Goal: Answer question/provide support: Share knowledge or assist other users

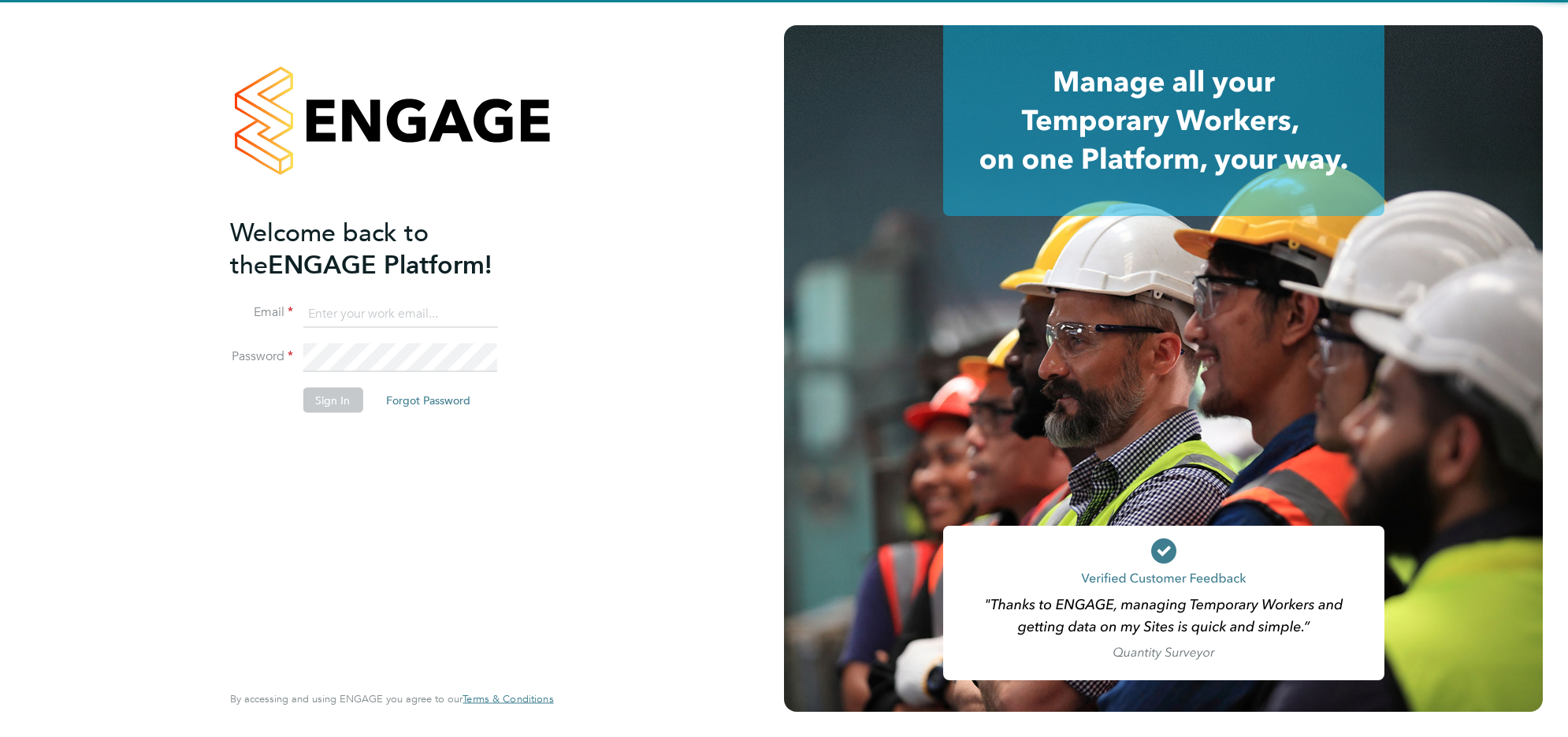
click at [392, 313] on input at bounding box center [400, 313] width 195 height 29
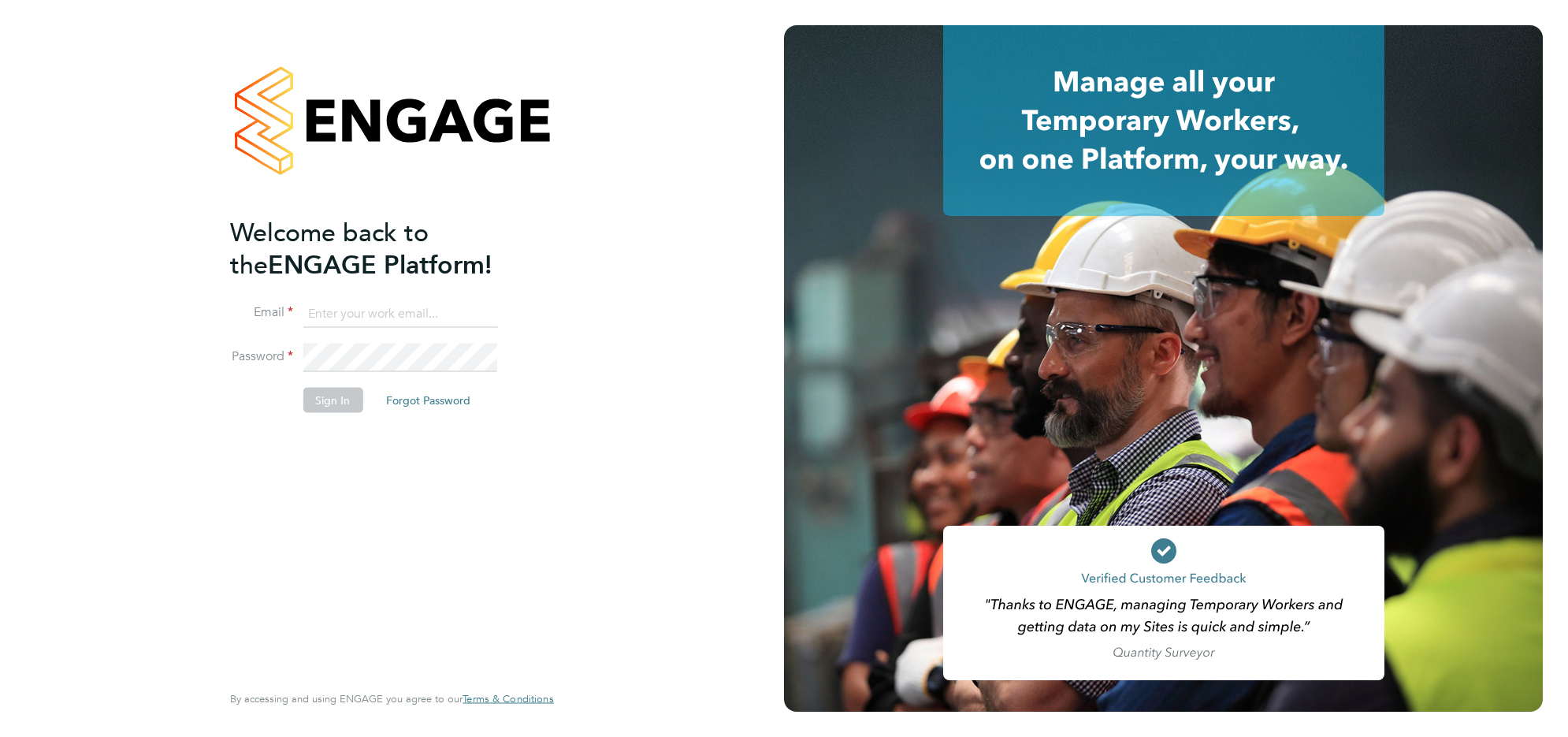
type input "sophieperry@jjfox.com"
click at [313, 400] on button "Sign In" at bounding box center [332, 400] width 60 height 25
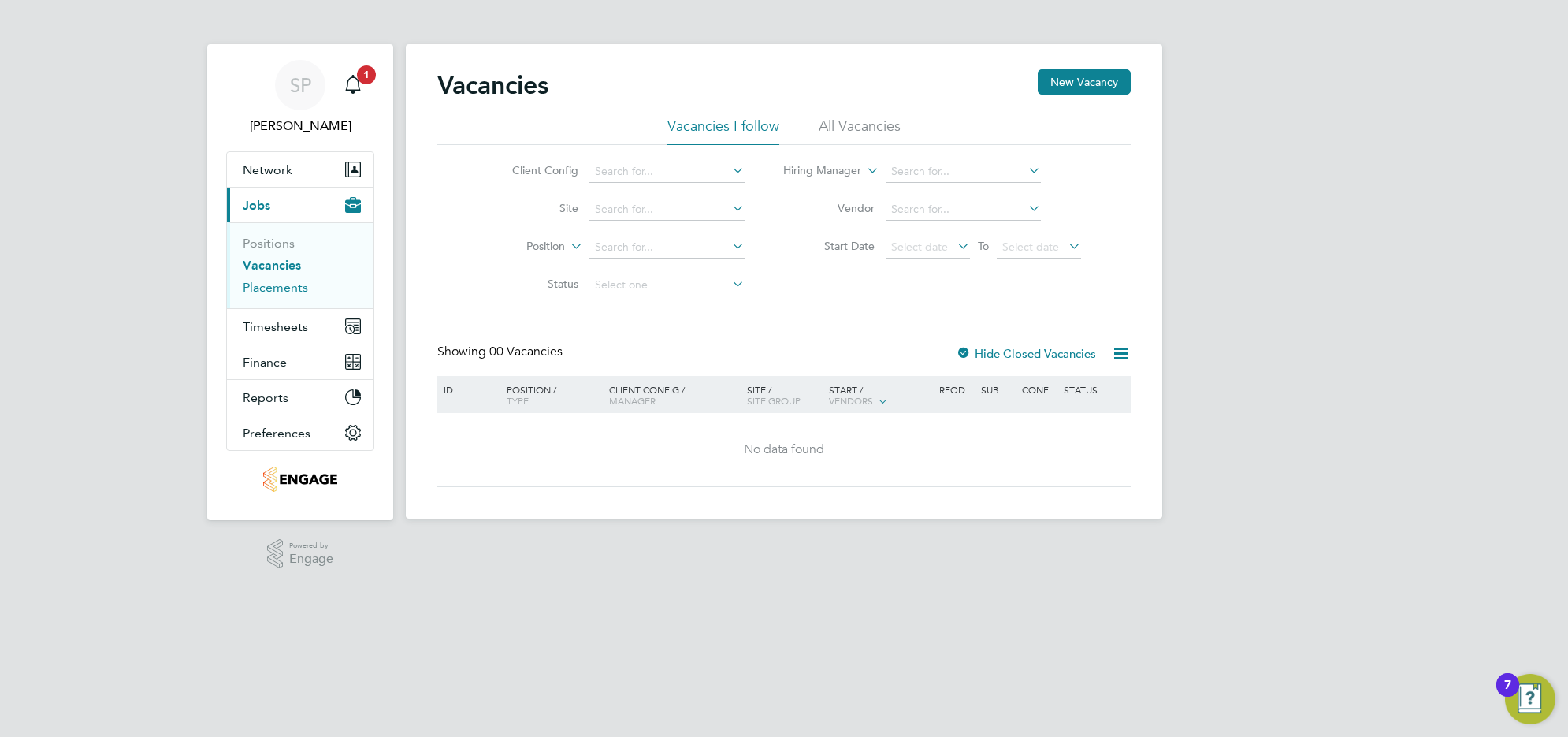
click at [271, 282] on link "Placements" at bounding box center [275, 286] width 66 height 15
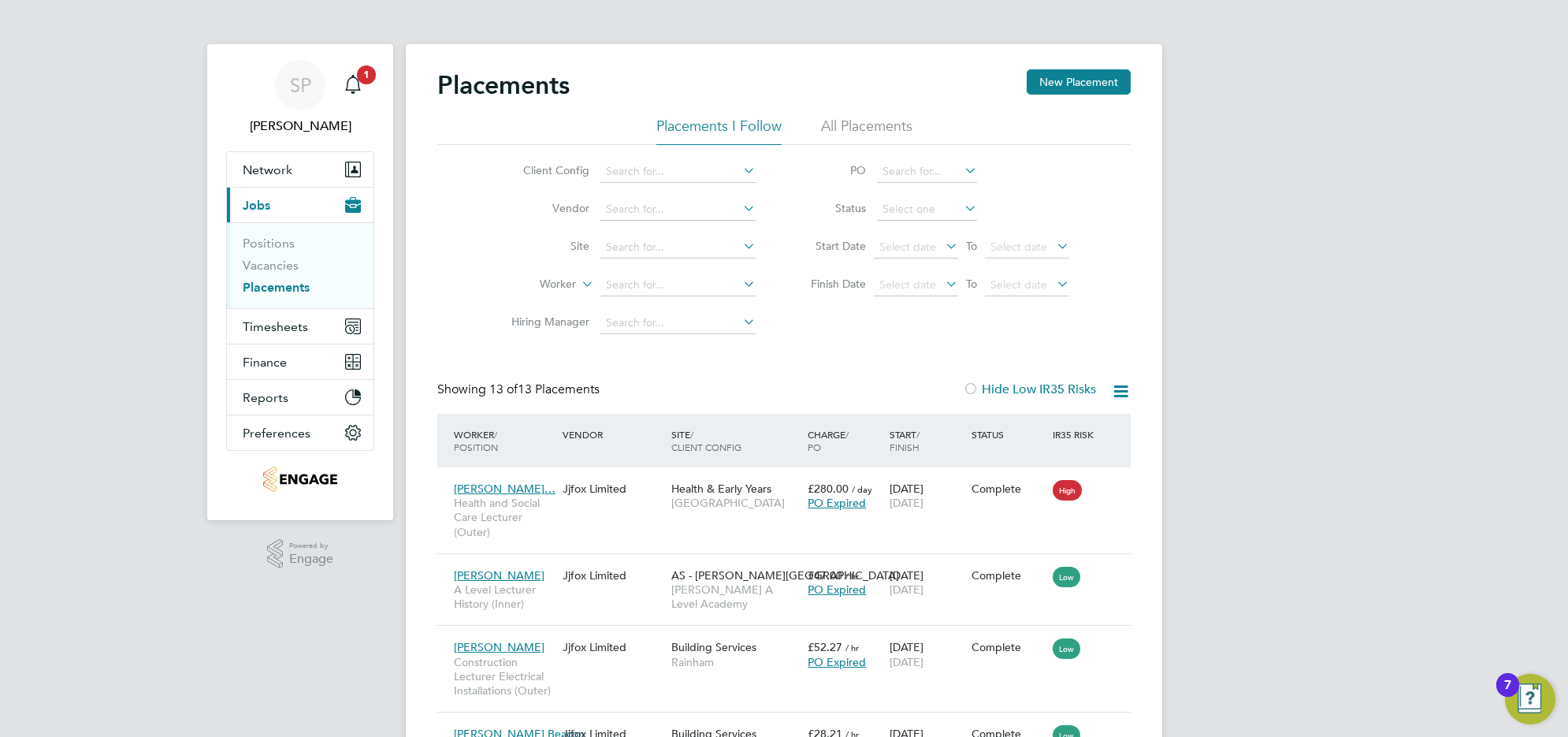
click at [852, 130] on li "All Placements" at bounding box center [867, 130] width 91 height 29
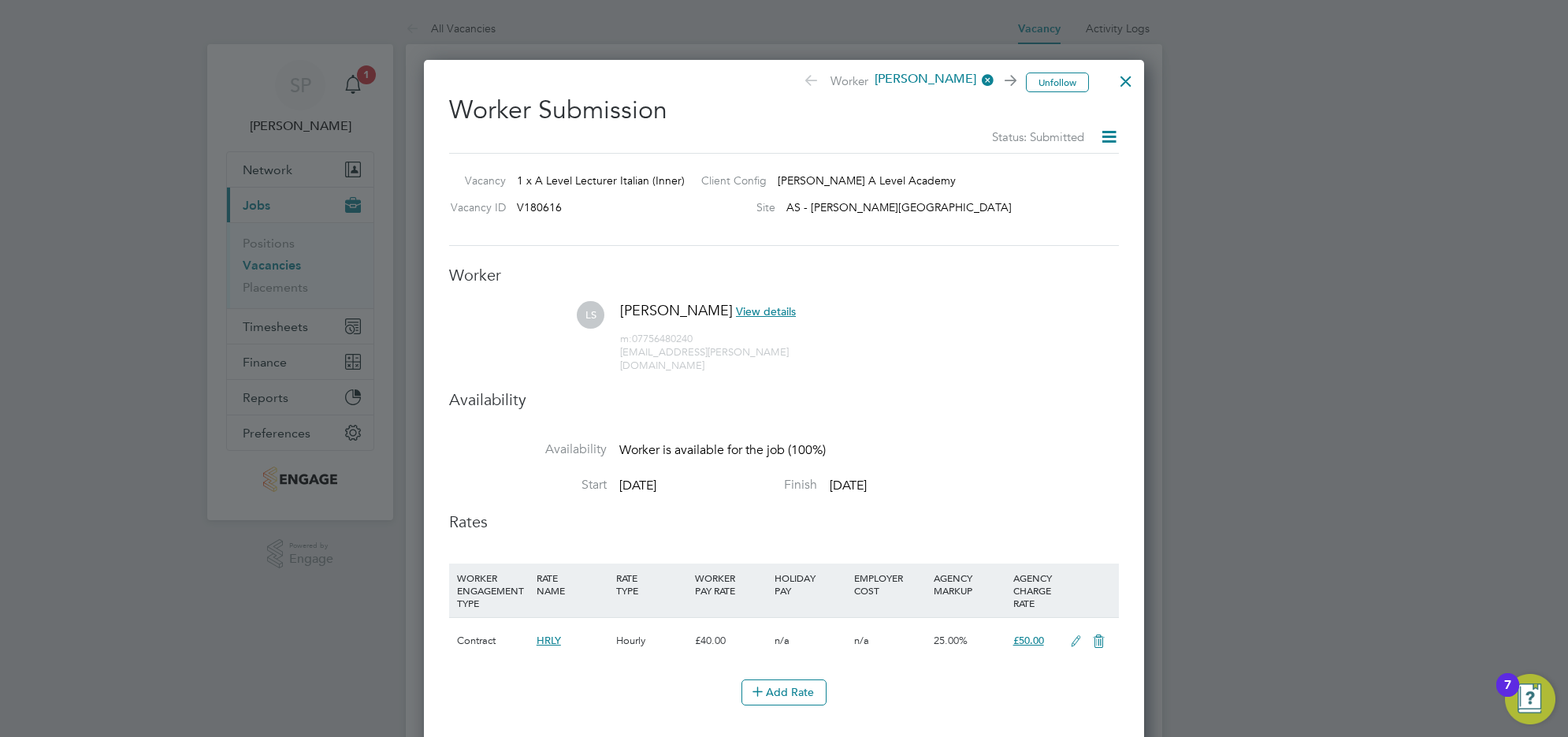
click at [1129, 73] on div at bounding box center [1126, 77] width 29 height 29
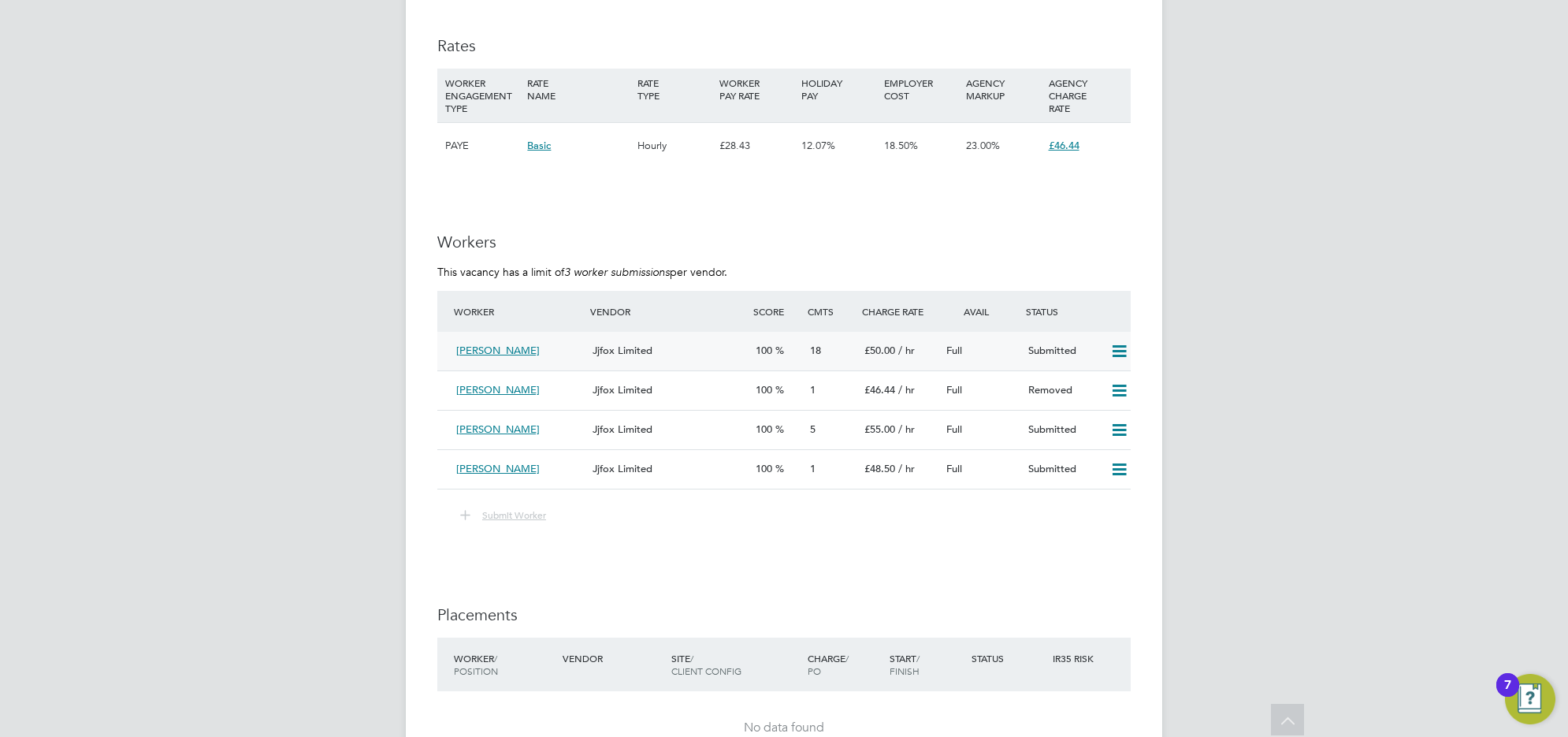
click at [548, 345] on div "Loredana Skeate" at bounding box center [517, 351] width 136 height 26
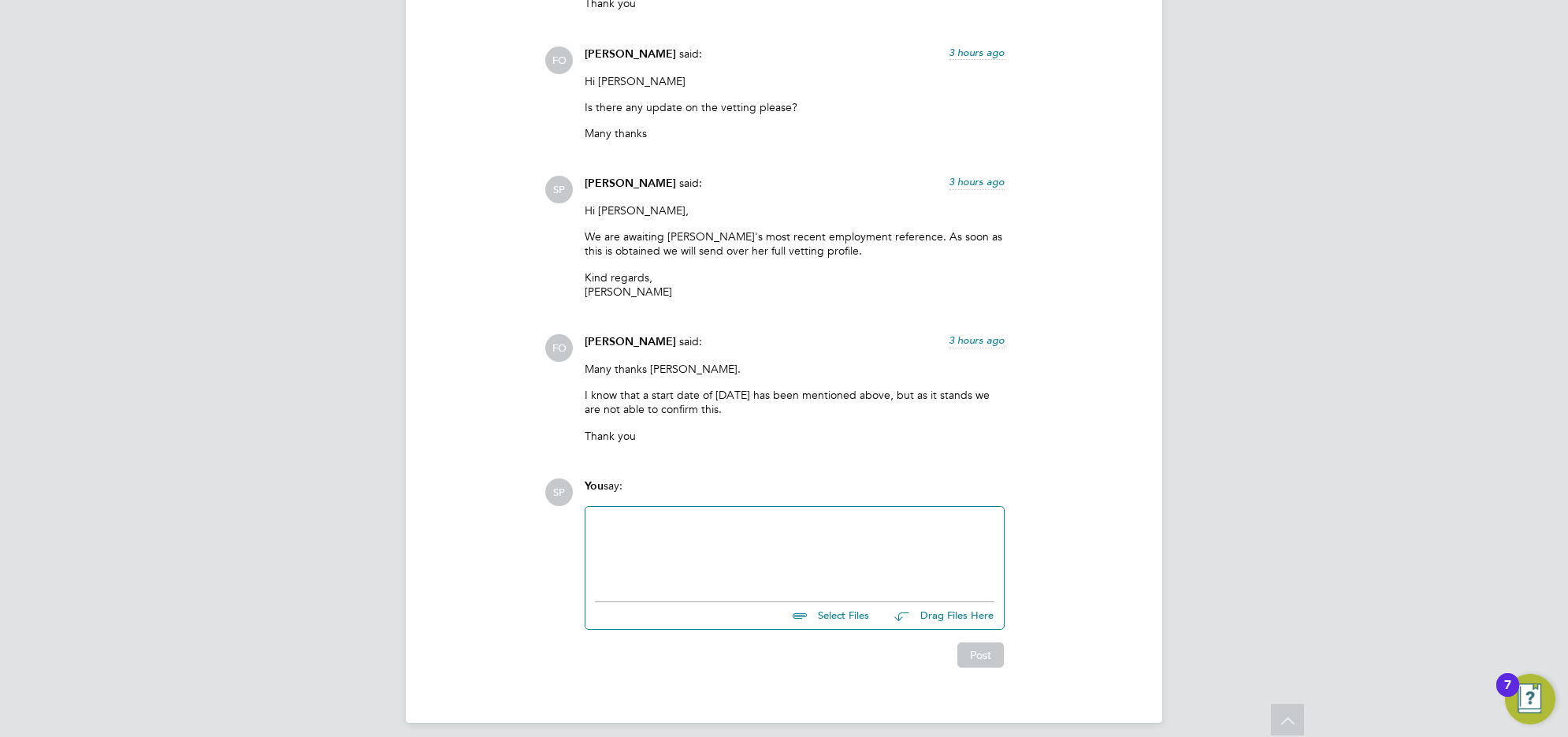
click at [622, 526] on div at bounding box center [794, 550] width 400 height 68
paste div
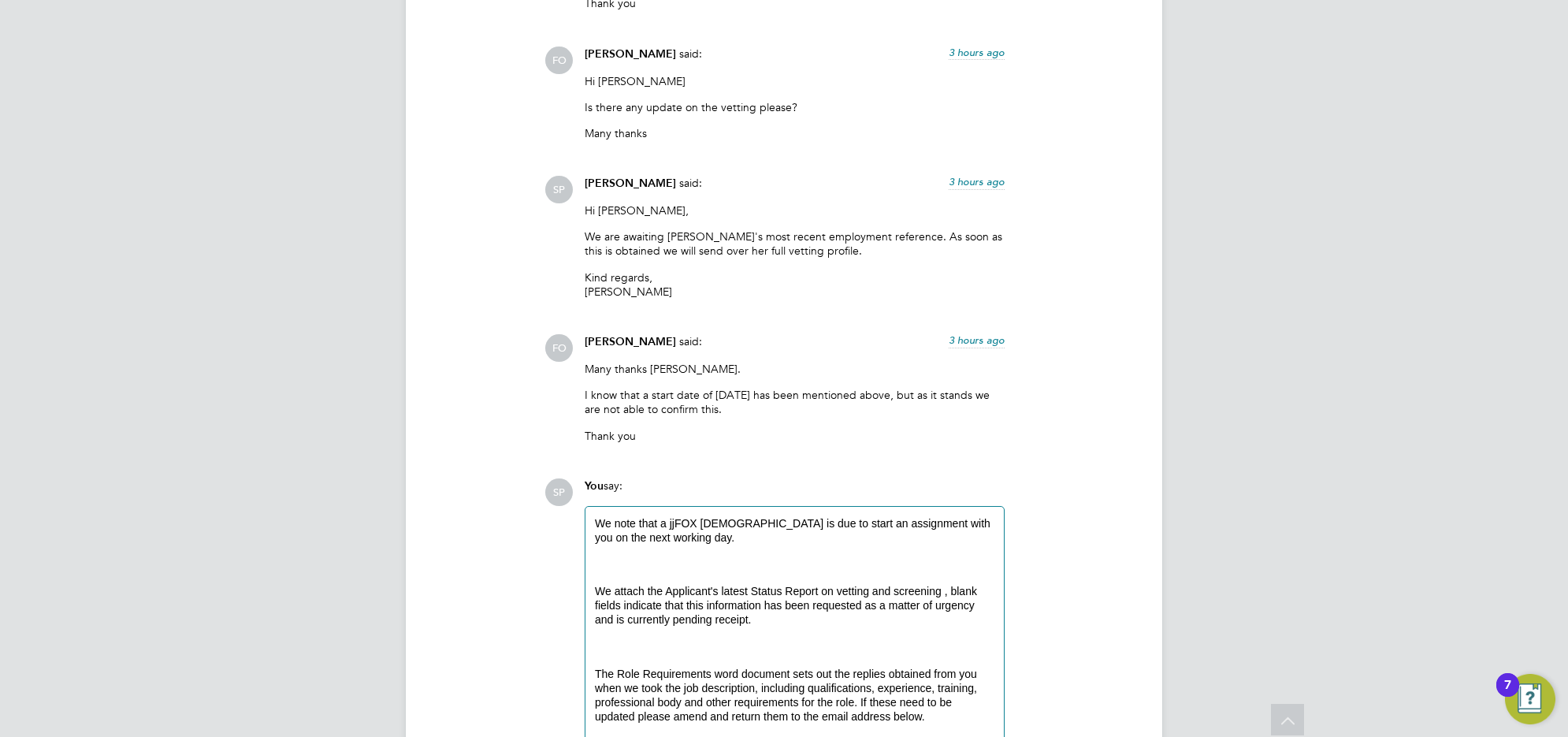
scroll to position [4063, 0]
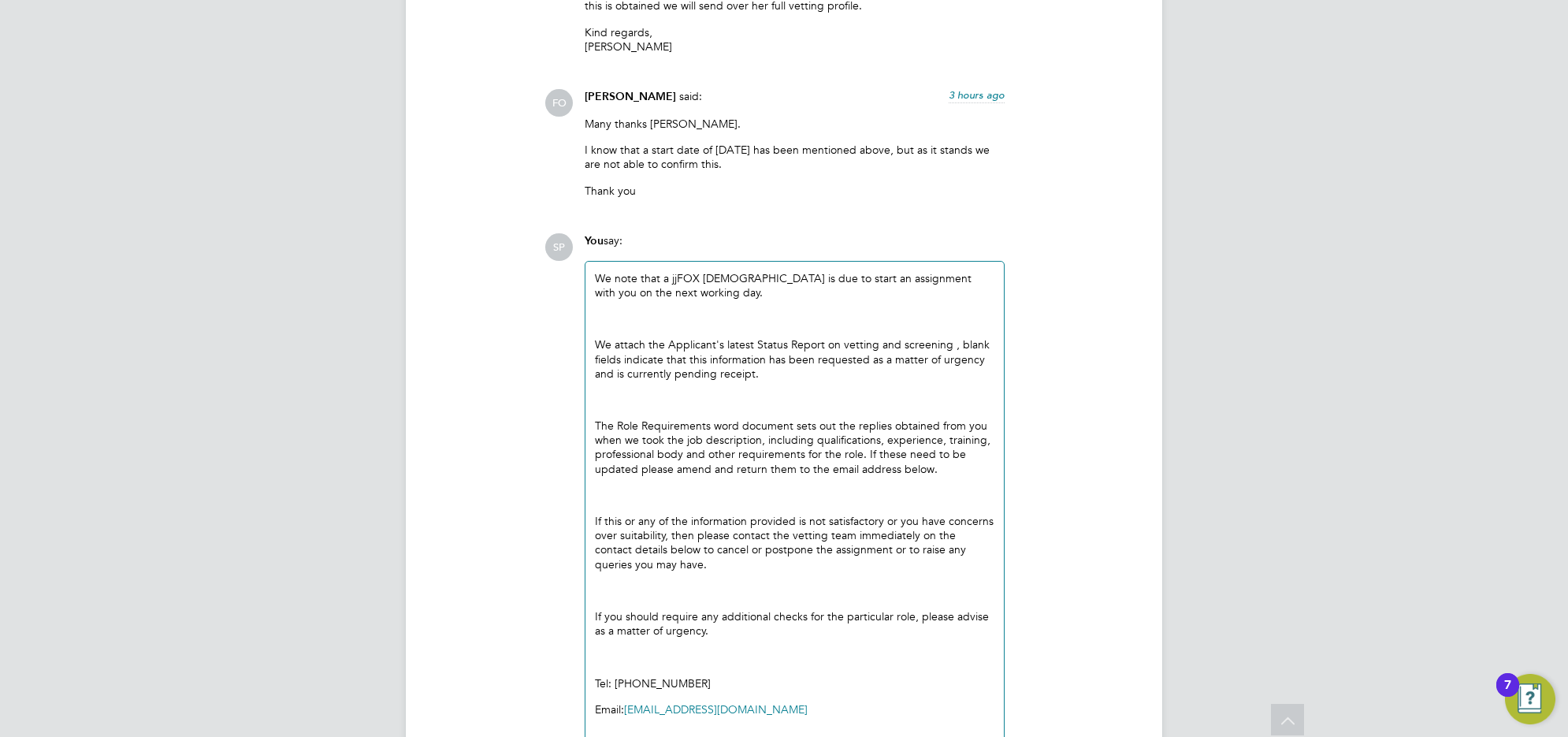
click at [595, 337] on p "We attach the Applicant's latest Status Report on vetting and screening , blank…" at bounding box center [794, 359] width 400 height 44
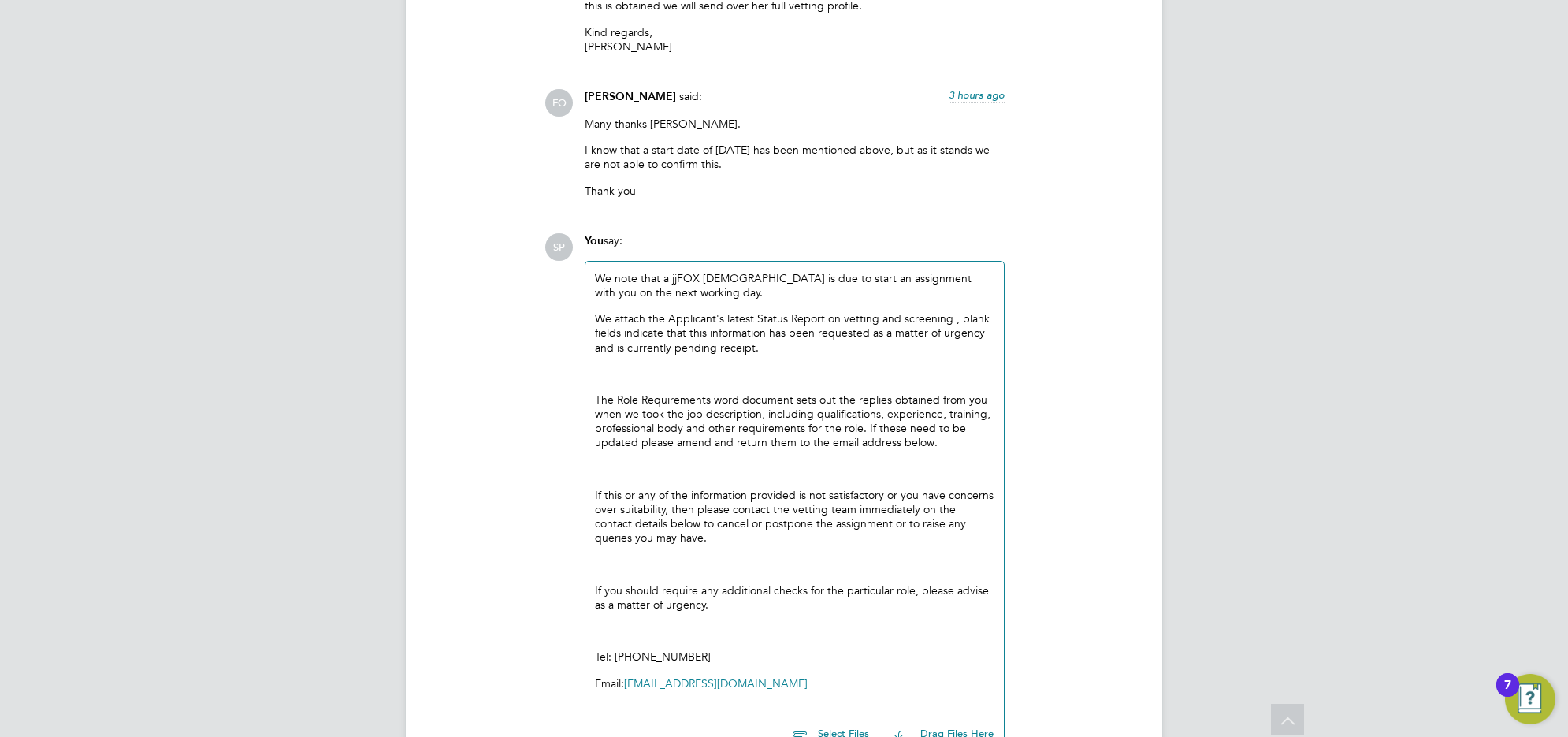
click at [777, 336] on p "We attach the Applicant's latest Status Report on vetting and screening , blank…" at bounding box center [794, 333] width 400 height 44
drag, startPoint x: 776, startPoint y: 336, endPoint x: 946, endPoint y: 307, distance: 172.5
click at [946, 311] on p "We attach the Applicant's latest Status Report on vetting and screening , blank…" at bounding box center [794, 333] width 400 height 44
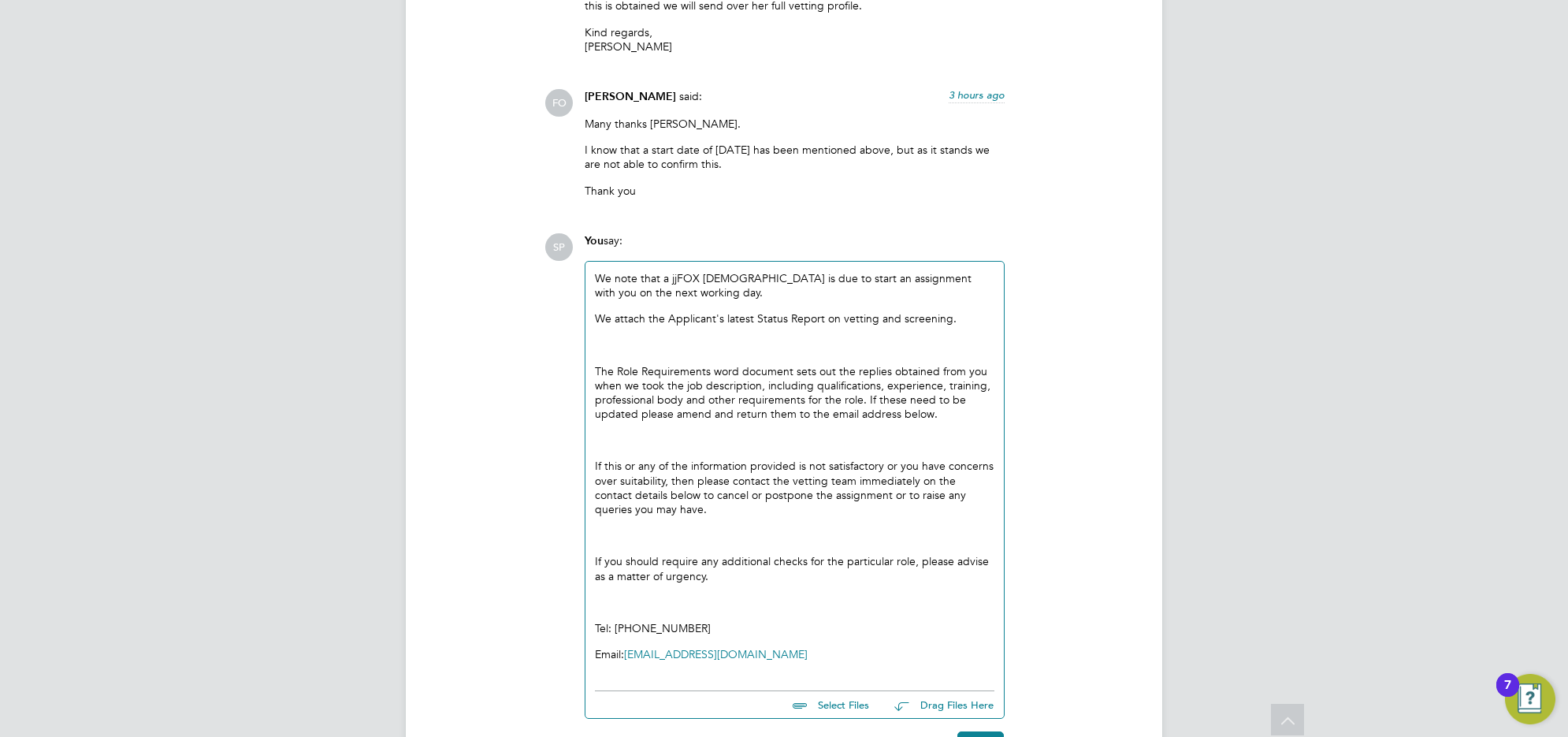
click at [599, 364] on p "The Role Requirements word document sets out the replies obtained from you when…" at bounding box center [794, 393] width 400 height 58
click at [595, 364] on p "The Role Requirements word document sets out the replies obtained from you when…" at bounding box center [794, 393] width 400 height 58
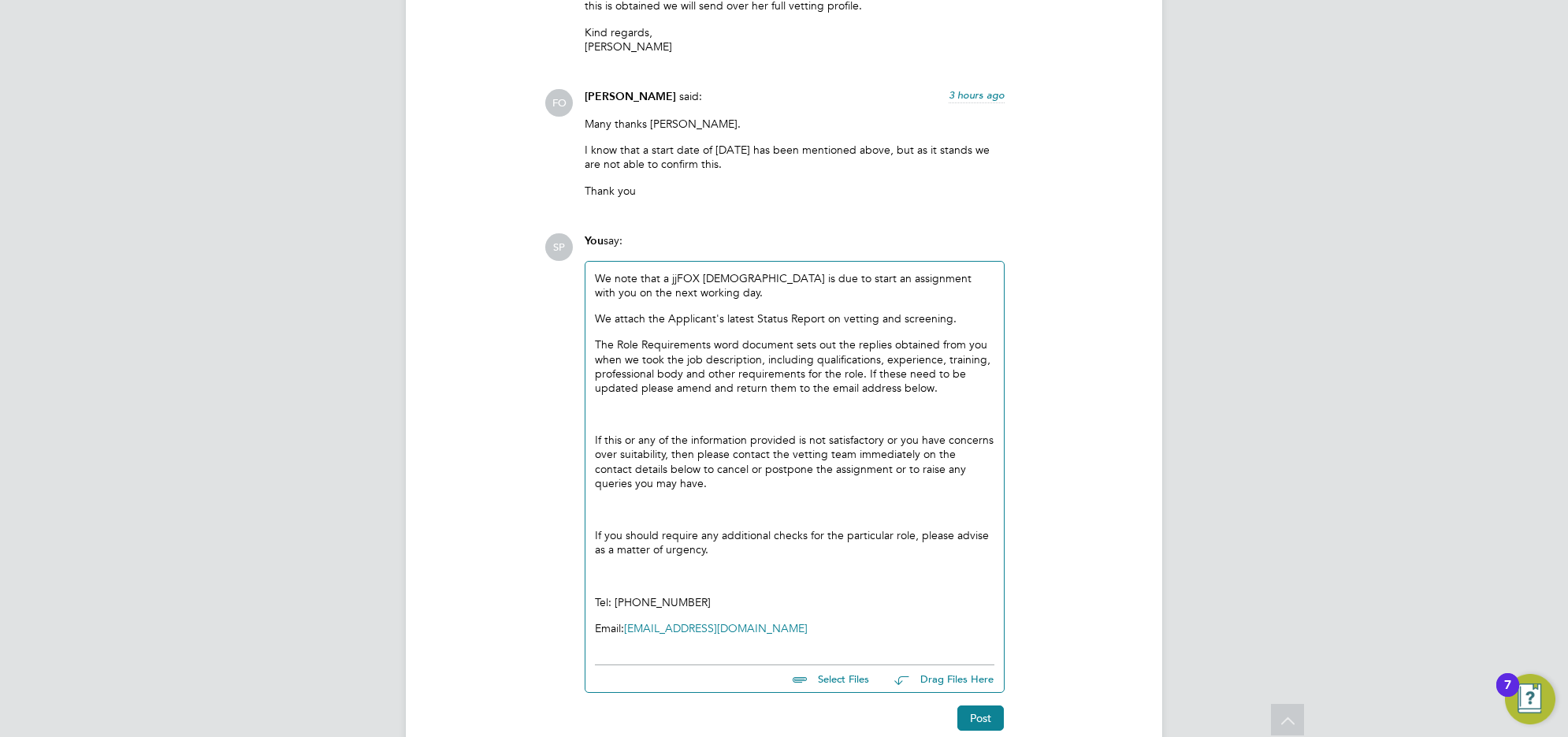
click at [592, 424] on div "We note that a jjFOX temp worker is due to start an assignment with you on the …" at bounding box center [794, 459] width 419 height 395
click at [593, 426] on div "We note that a jjFOX temp worker is due to start an assignment with you on the …" at bounding box center [794, 459] width 419 height 395
click at [597, 433] on p "If this or any of the information provided is not satisfactory or you have conc…" at bounding box center [794, 461] width 400 height 58
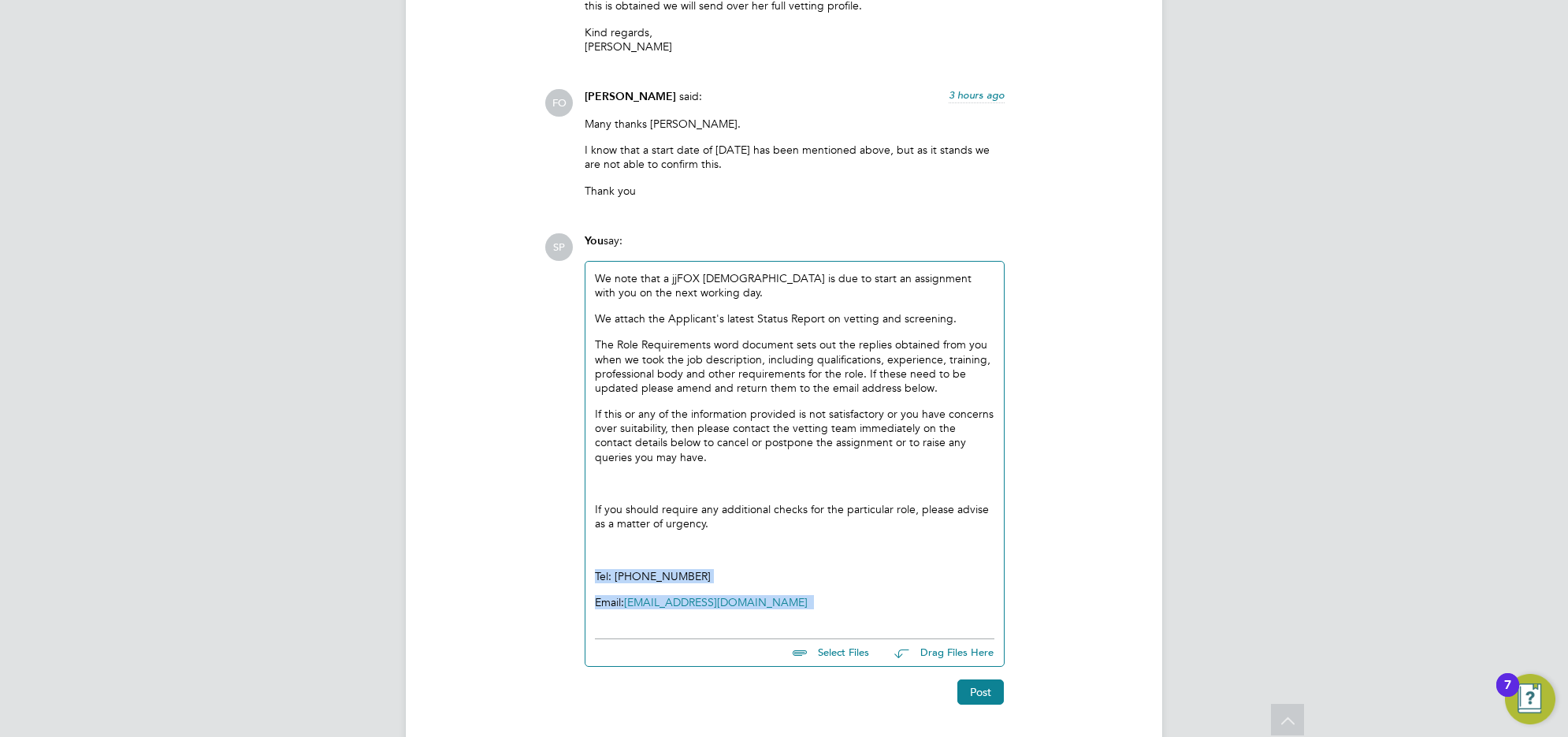
drag, startPoint x: 727, startPoint y: 592, endPoint x: 606, endPoint y: 540, distance: 131.7
click at [606, 540] on div "We note that a jjFOX temp worker is due to start an assignment with you on the …" at bounding box center [794, 441] width 400 height 338
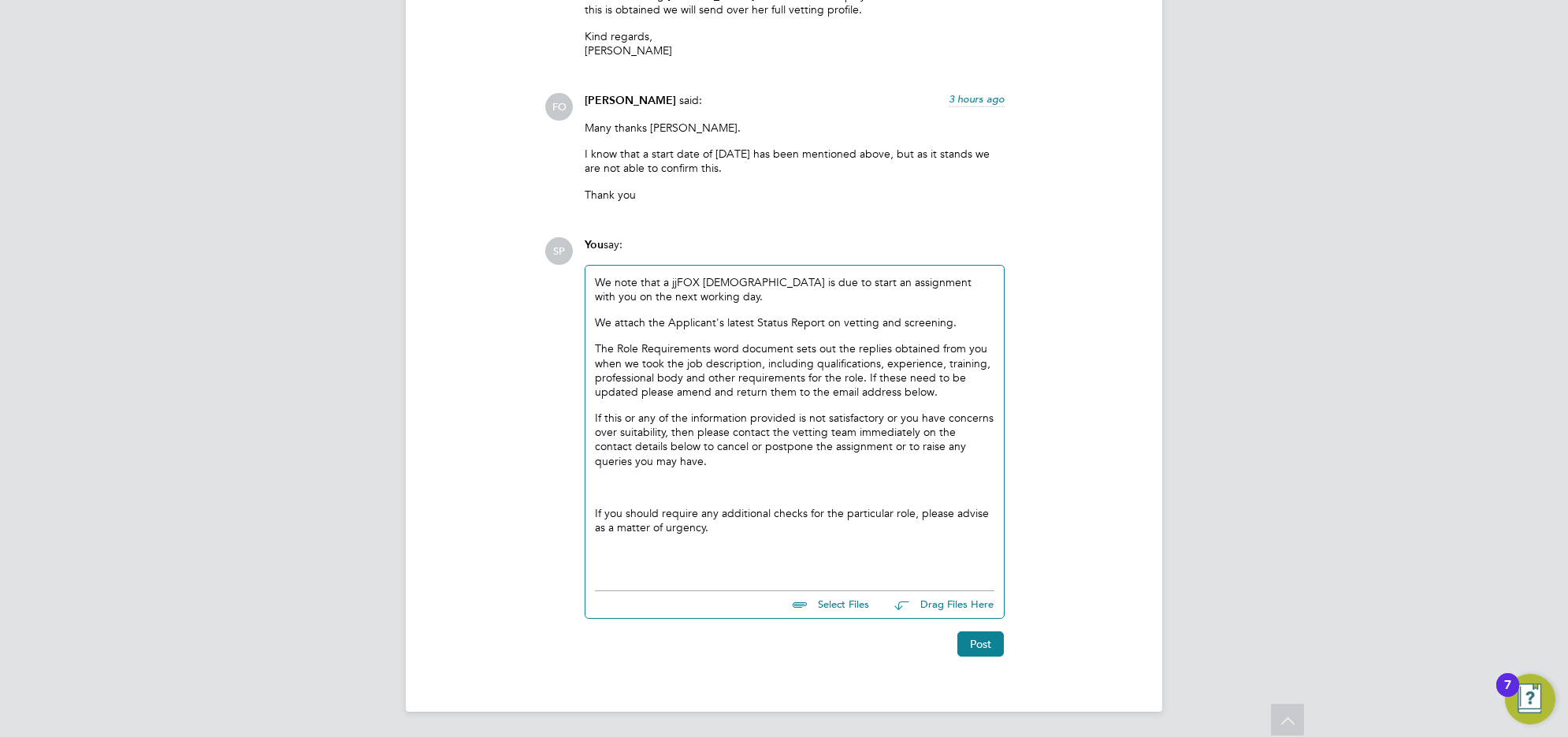
scroll to position [4048, 0]
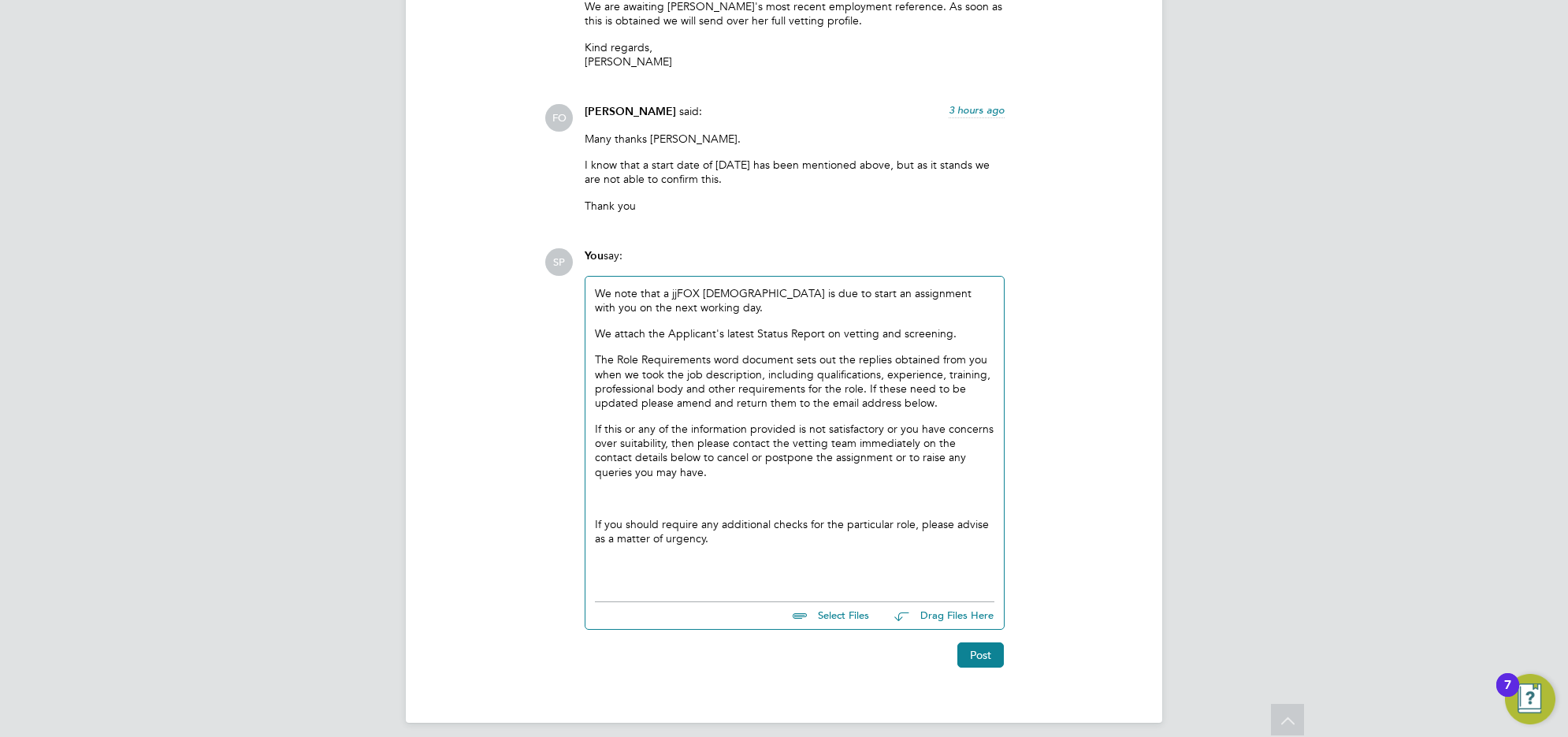
click at [596, 517] on p "If you should require any additional checks for the particular role, please adv…" at bounding box center [794, 531] width 400 height 29
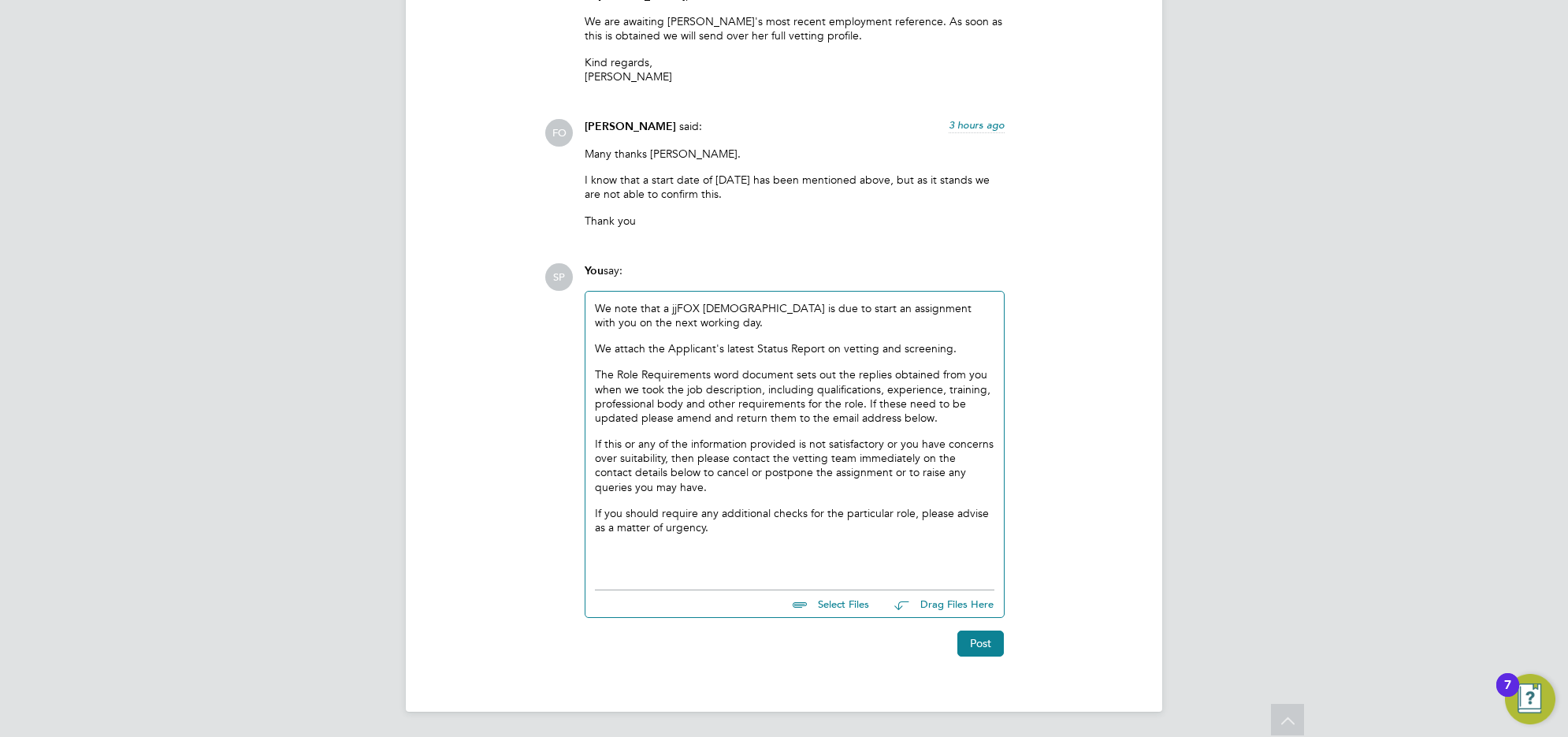
scroll to position [4023, 0]
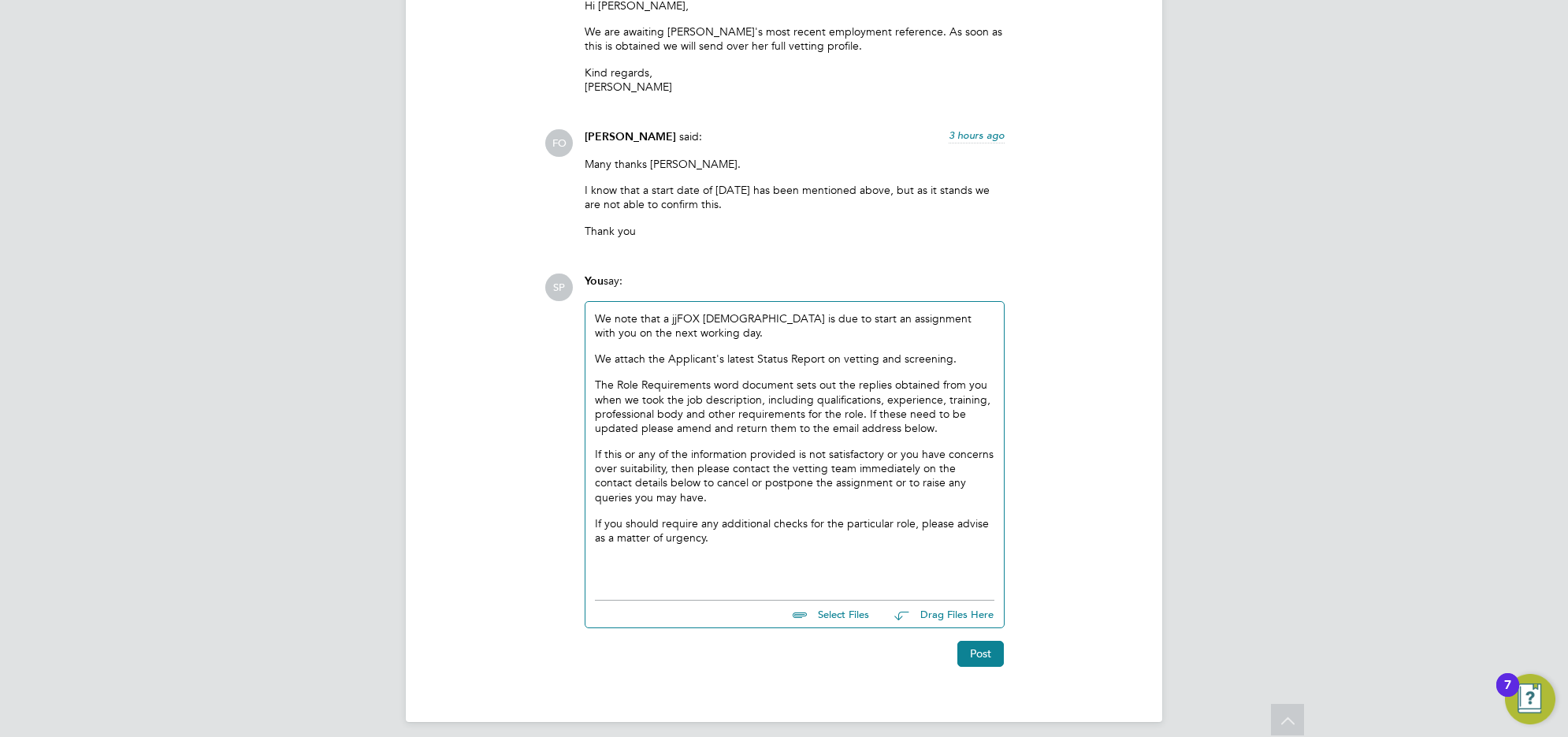
click at [719, 526] on p "If you should require any additional checks for the particular role, please adv…" at bounding box center [794, 530] width 400 height 29
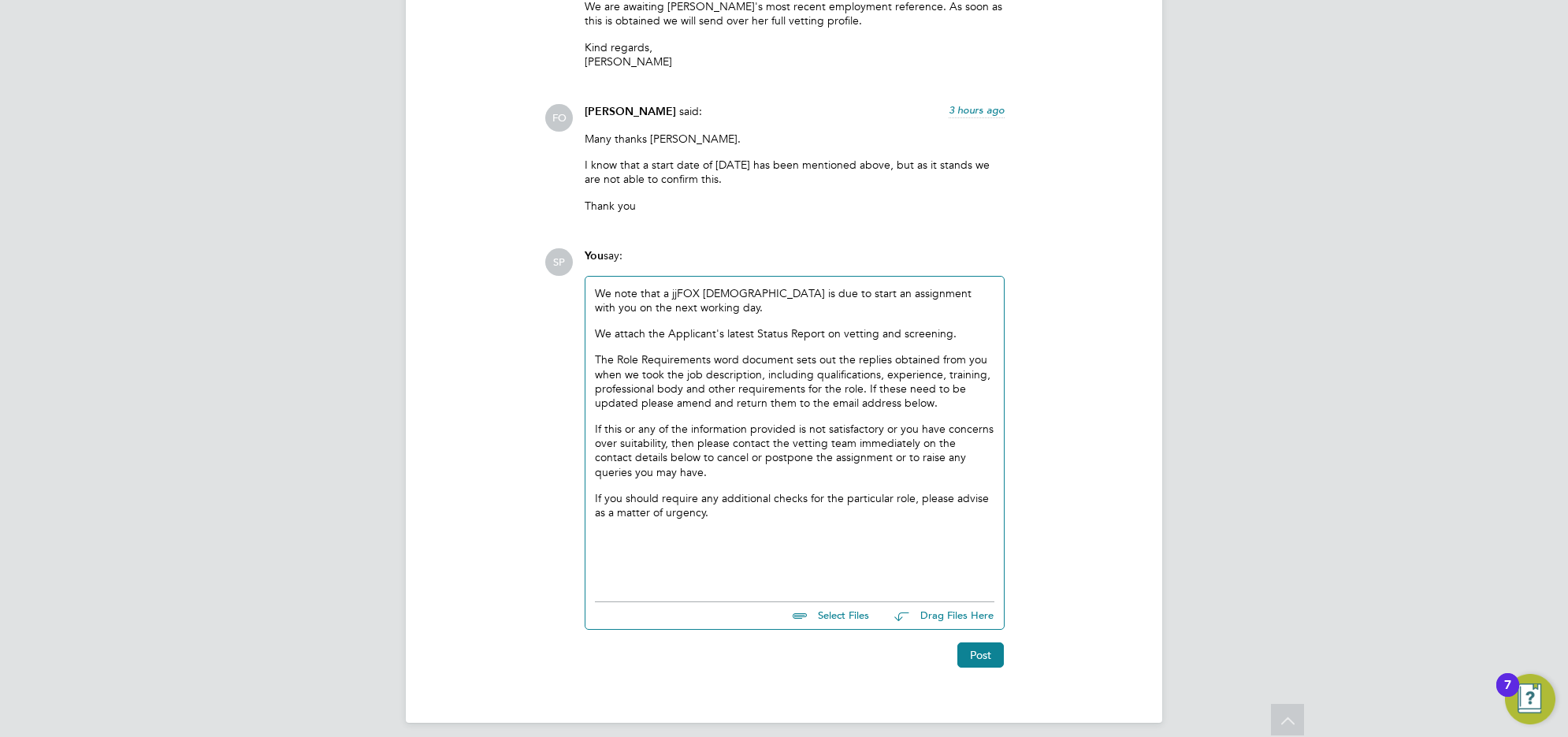
scroll to position [4063, 0]
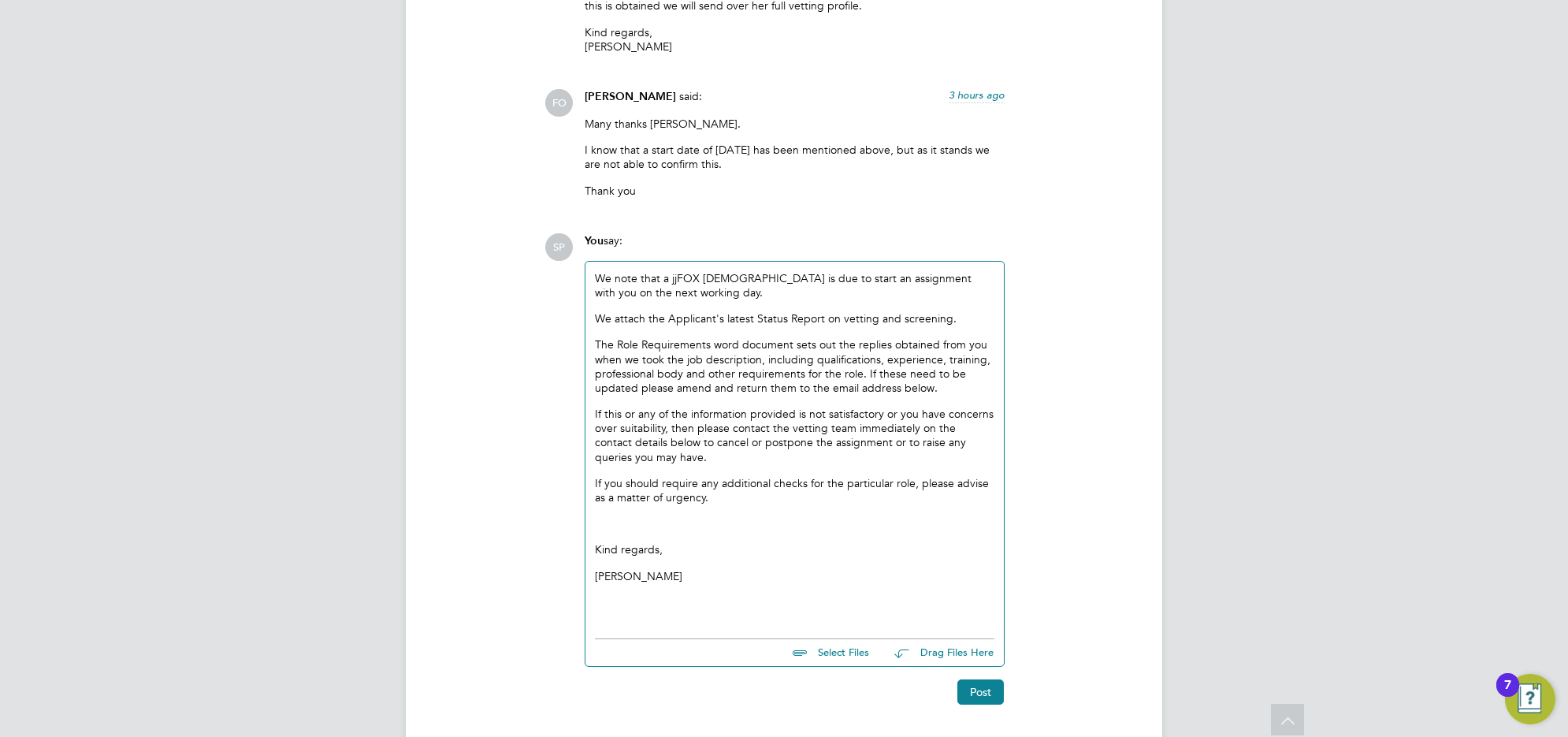
click at [812, 640] on input "file" at bounding box center [876, 650] width 237 height 22
type input "C:\fakepath\Applicant Profile - Loredana Urciuoli - Start -1.doc"
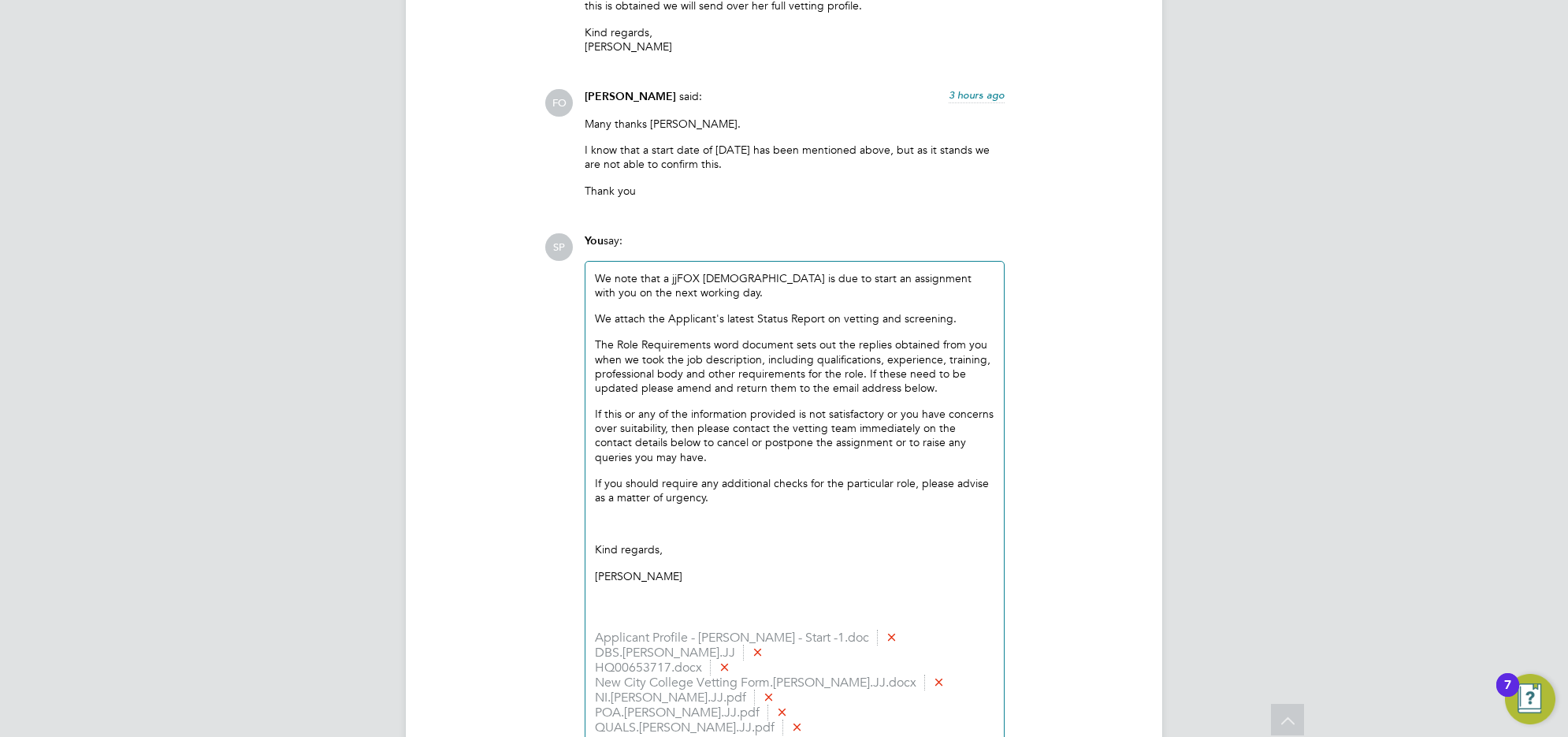
click at [595, 272] on p "We note that a jjFOX temp worker is due to start an assignment with you on the …" at bounding box center [794, 285] width 400 height 29
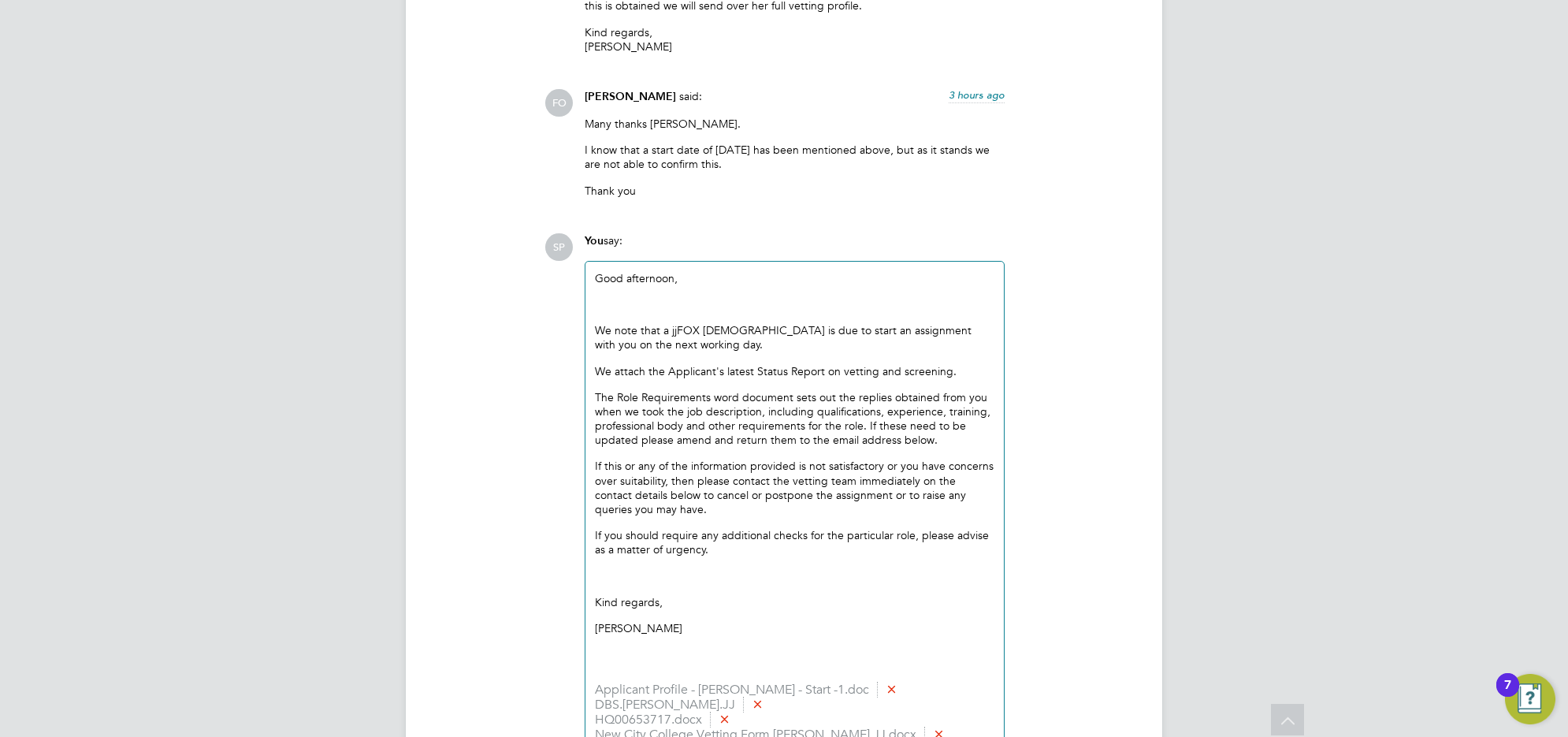
scroll to position [4359, 0]
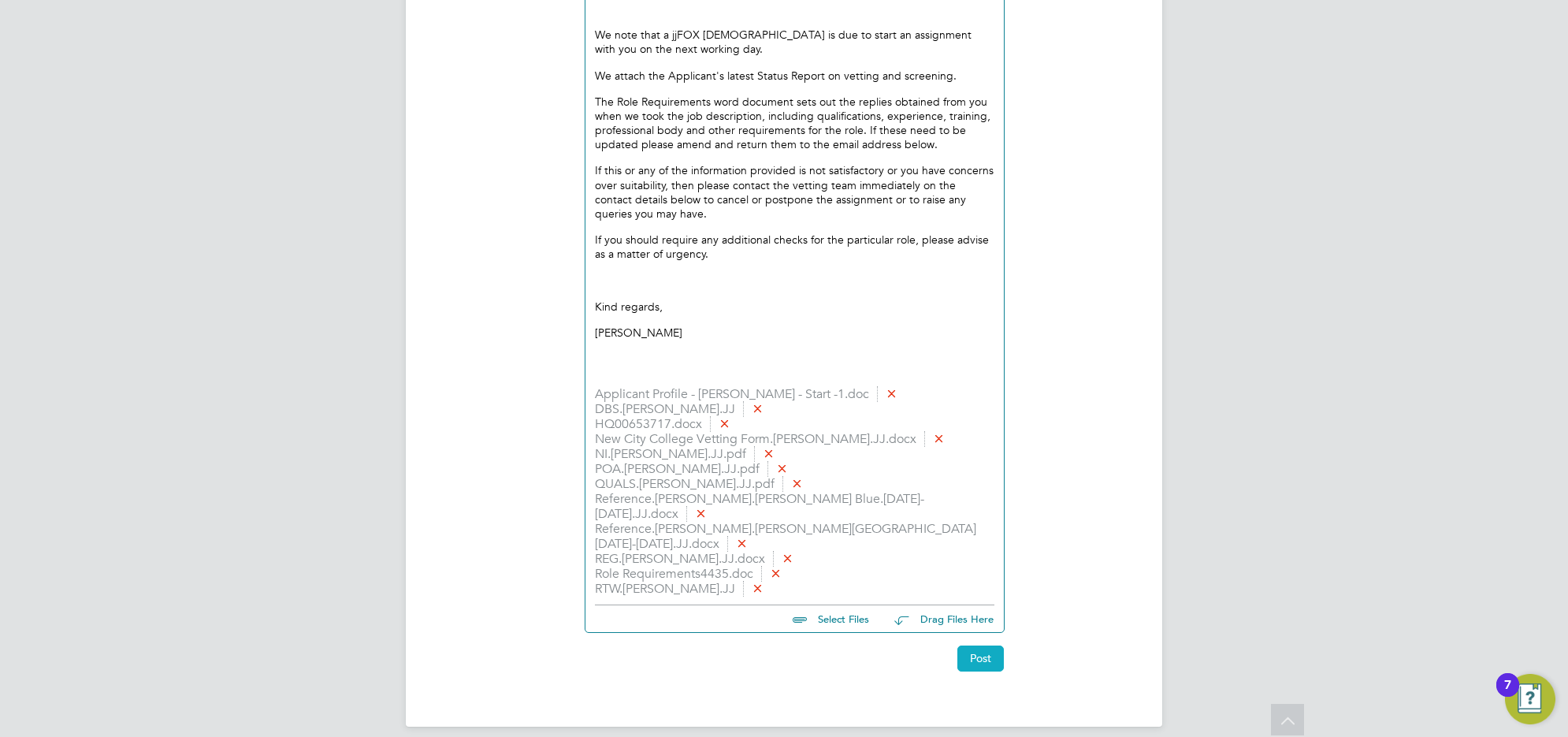
click at [987, 645] on button "Post" at bounding box center [980, 657] width 47 height 25
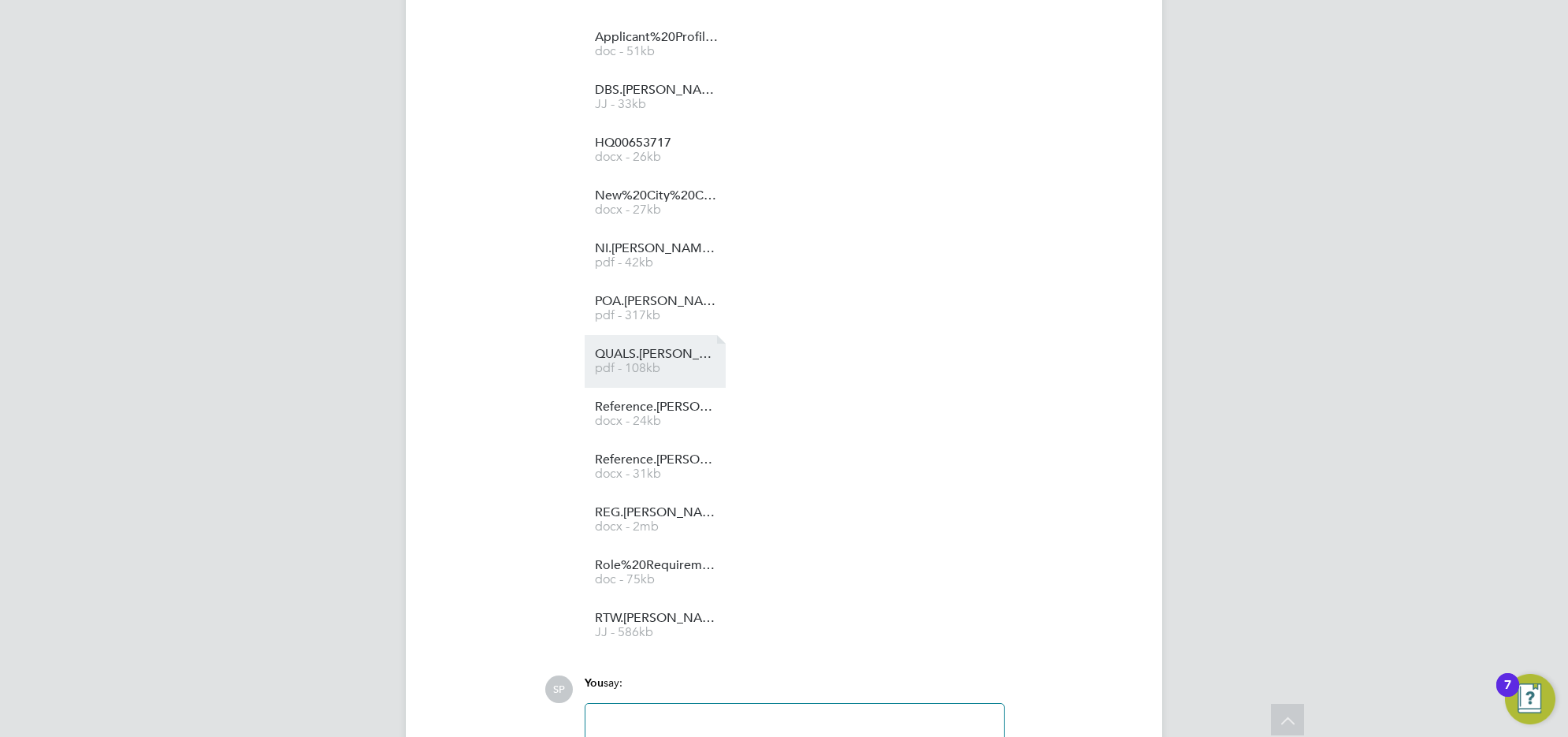
scroll to position [4000, 0]
